Goal: Obtain resource: Obtain resource

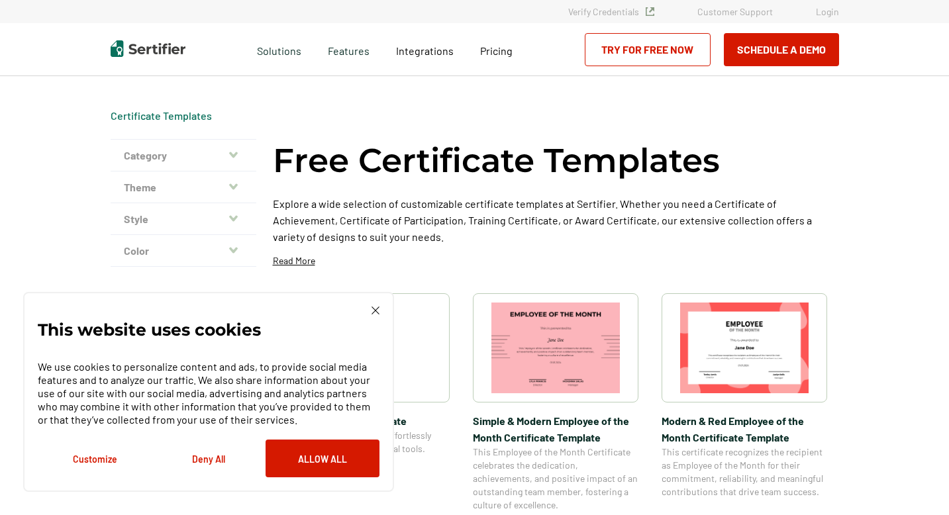
click at [568, 362] on img at bounding box center [555, 348] width 129 height 91
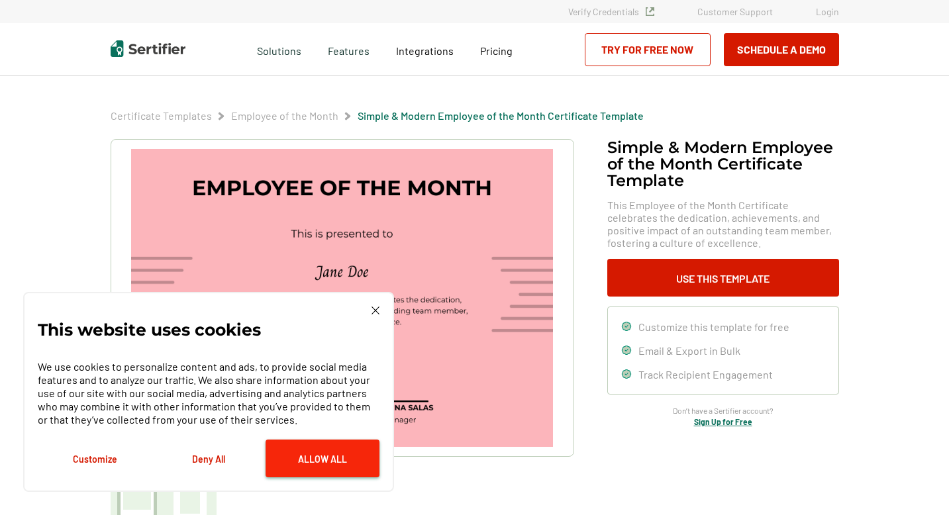
click at [345, 459] on button "Allow All" at bounding box center [323, 459] width 114 height 38
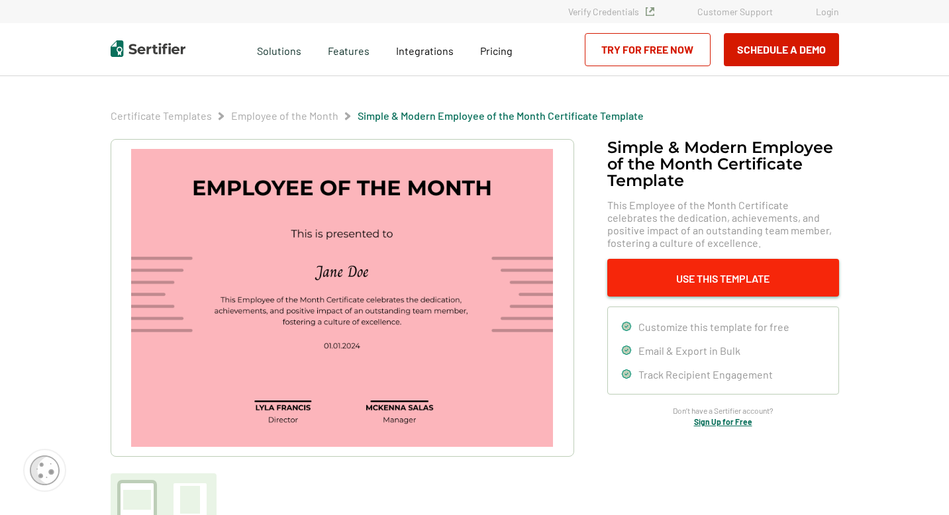
click at [754, 282] on button "Use This Template" at bounding box center [723, 278] width 232 height 38
